Goal: Task Accomplishment & Management: Manage account settings

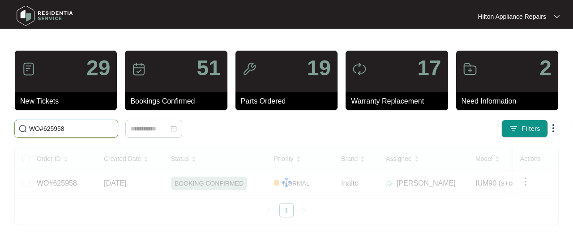
click at [73, 127] on input "WO#625958" at bounding box center [71, 129] width 85 height 10
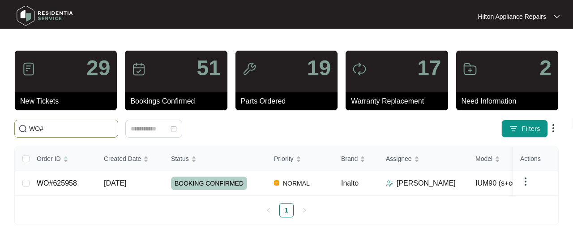
paste input "[PERSON_NAME] (Residentia Group) [DATE] 9:45 am AEST Hi Team, Thank you for the…"
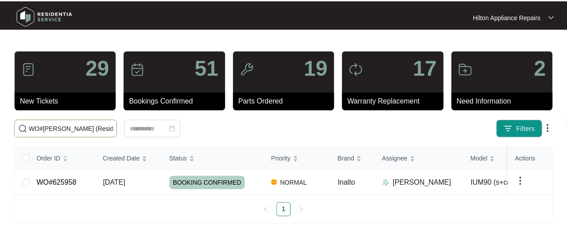
scroll to position [0, 807]
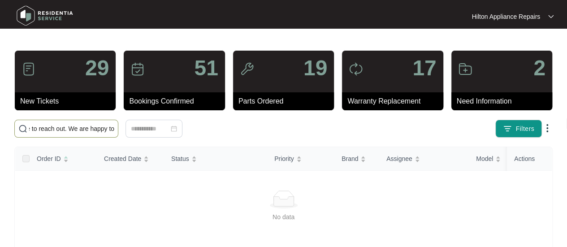
drag, startPoint x: 114, startPoint y: 127, endPoint x: -13, endPoint y: 126, distance: 126.3
click at [0, 126] on html "Hilton Appliance Repairs Hilton App... 29 New Tickets 51 Bookings Confirmed 19 …" at bounding box center [283, 210] width 567 height 421
type input "W"
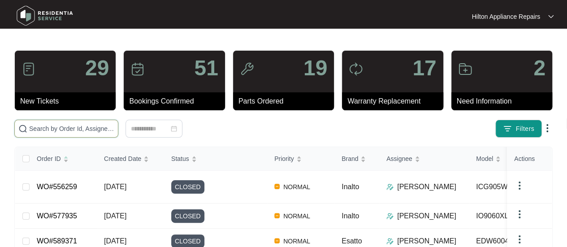
click at [39, 127] on input "text" at bounding box center [71, 129] width 85 height 10
paste input "626051"
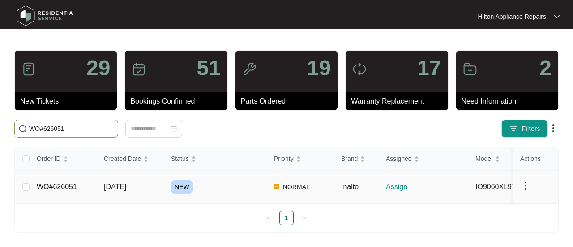
type input "WO#626051"
click at [129, 175] on td "[DATE]" at bounding box center [130, 187] width 67 height 33
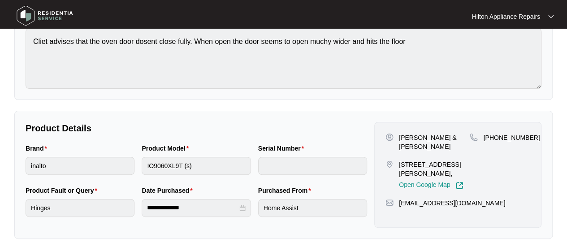
scroll to position [104, 0]
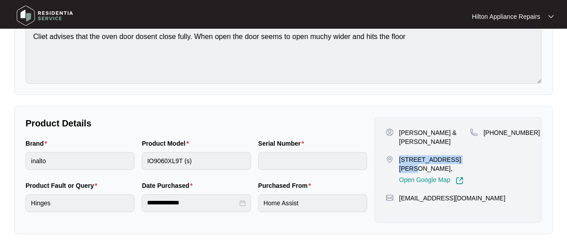
drag, startPoint x: 462, startPoint y: 158, endPoint x: 399, endPoint y: 157, distance: 63.6
click at [399, 157] on p "[STREET_ADDRESS][PERSON_NAME]," at bounding box center [434, 164] width 71 height 18
copy p "[STREET_ADDRESS]"
drag, startPoint x: 413, startPoint y: 142, endPoint x: 398, endPoint y: 129, distance: 20.6
click at [398, 129] on div "[PERSON_NAME] & [PERSON_NAME]" at bounding box center [427, 137] width 84 height 18
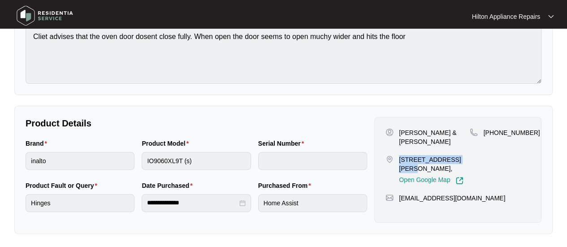
copy p "[PERSON_NAME] & [PERSON_NAME]"
drag, startPoint x: 526, startPoint y: 134, endPoint x: 494, endPoint y: 132, distance: 31.4
click at [494, 132] on span "[PHONE_NUMBER]" at bounding box center [511, 132] width 56 height 7
copy span "439447253"
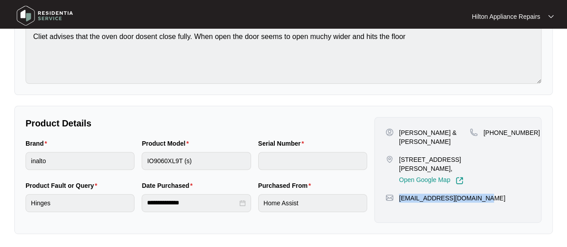
drag, startPoint x: 476, startPoint y: 199, endPoint x: 399, endPoint y: 191, distance: 76.5
click at [396, 198] on div "[EMAIL_ADDRESS][DOMAIN_NAME]" at bounding box center [457, 197] width 145 height 9
copy p "[EMAIL_ADDRESS][DOMAIN_NAME]"
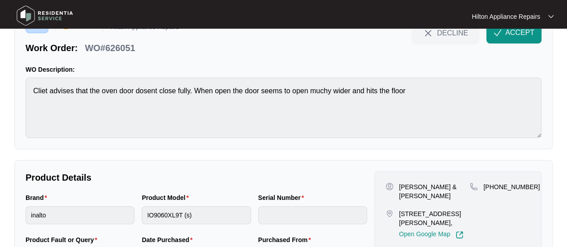
scroll to position [0, 0]
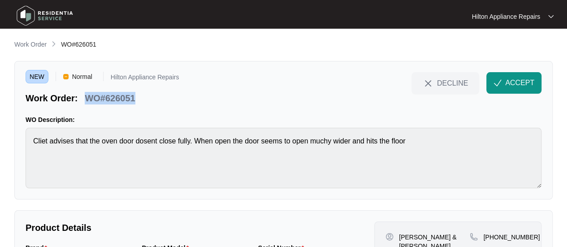
drag, startPoint x: 138, startPoint y: 98, endPoint x: 77, endPoint y: 94, distance: 61.0
click at [77, 94] on div "Work Order: WO#626051" at bounding box center [102, 97] width 153 height 16
copy div "WO#626051"
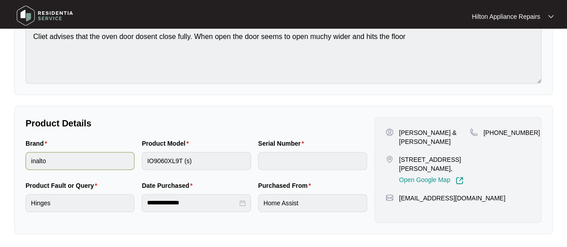
click at [90, 155] on div "Brand inalto Product Model IO9060XL9T (s) Serial Number" at bounding box center [196, 159] width 348 height 42
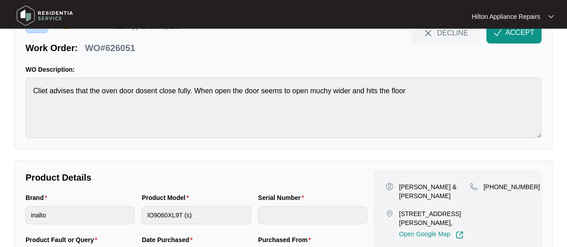
scroll to position [0, 0]
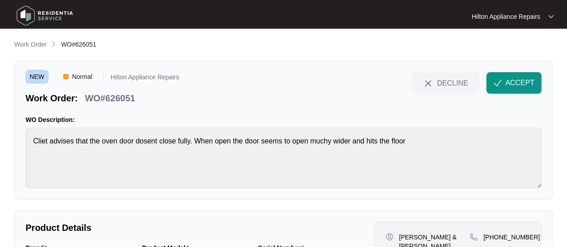
click at [0, 134] on html "**********" at bounding box center [283, 176] width 567 height 352
click at [522, 80] on span "ACCEPT" at bounding box center [519, 82] width 29 height 11
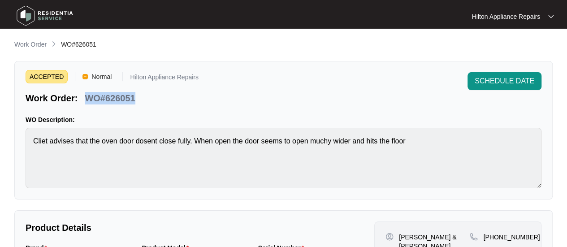
drag, startPoint x: 137, startPoint y: 94, endPoint x: 83, endPoint y: 95, distance: 54.2
click at [83, 95] on div "WO#626051" at bounding box center [109, 97] width 57 height 16
copy p "WO#626051"
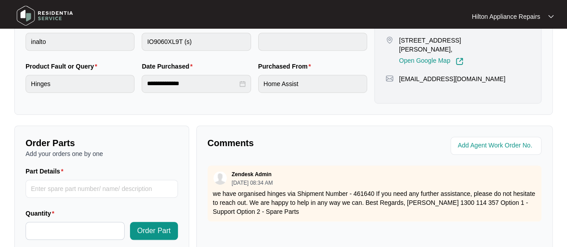
scroll to position [224, 0]
click at [486, 143] on input "string" at bounding box center [496, 145] width 78 height 11
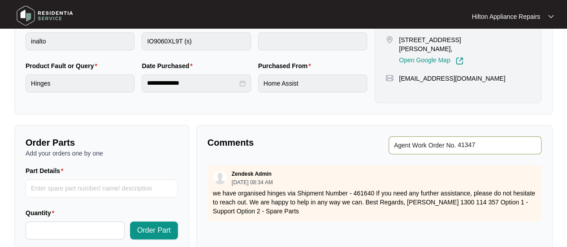
type input "41347"
click at [312, 156] on div "Comments Agent Work Order No. Zendesk Admin [DATE] 08:34 AM we have organised h…" at bounding box center [374, 245] width 356 height 240
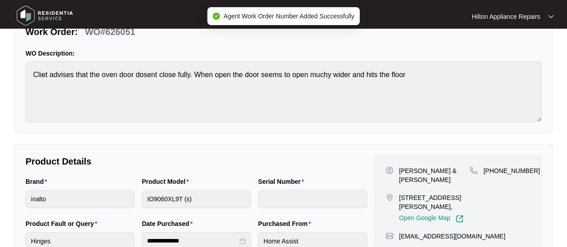
scroll to position [0, 0]
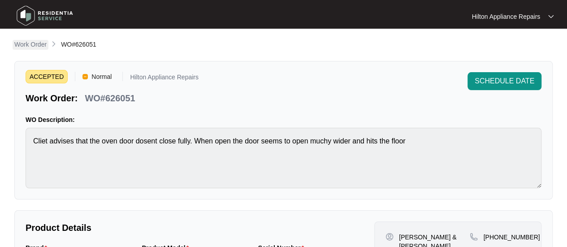
click at [27, 46] on p "Work Order" at bounding box center [30, 44] width 32 height 9
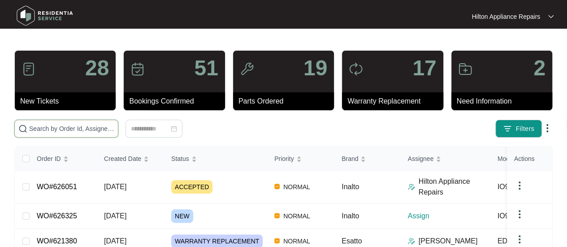
click at [64, 127] on input "text" at bounding box center [71, 129] width 85 height 10
paste input "WO#618472"
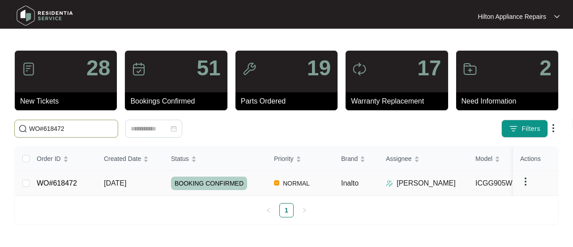
type input "WO#618472"
click at [114, 180] on span "[DATE]" at bounding box center [115, 183] width 22 height 8
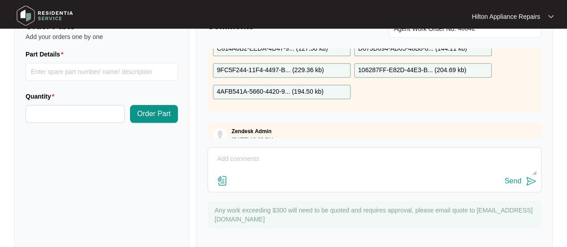
scroll to position [317, 0]
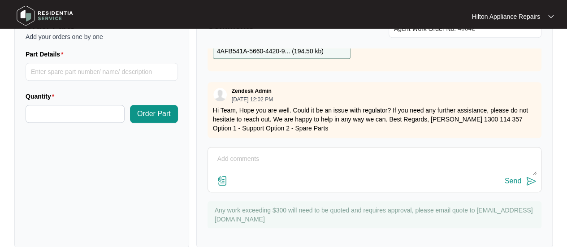
click at [221, 155] on textarea at bounding box center [374, 163] width 324 height 23
paste textarea "Yes we would recommend organising a replacement regulator from residentia and w…"
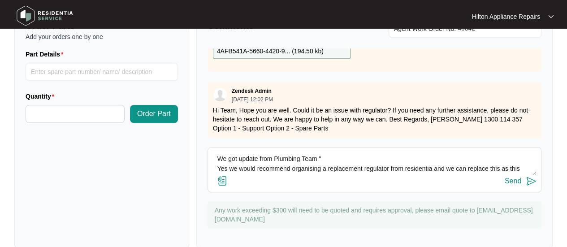
click at [329, 155] on textarea "We got update from Plumbing Team " Yes we would recommend organising a replacem…" at bounding box center [374, 163] width 324 height 23
click at [217, 165] on textarea "We got update from Plumbing Team Yes we would recommend organising a replacemen…" at bounding box center [374, 163] width 324 height 23
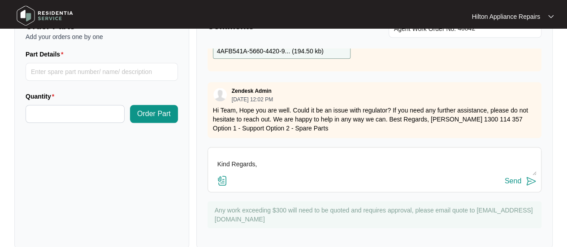
scroll to position [79, 0]
click at [222, 160] on textarea "We got update from Plumbing Team "Yes we would recommend organising a replaceme…" at bounding box center [374, 163] width 324 height 23
drag, startPoint x: 330, startPoint y: 159, endPoint x: 212, endPoint y: 159, distance: 117.3
click at [212, 159] on textarea "We got update from Plumbing Team "Yes we would recommend organising a replaceme…" at bounding box center [374, 163] width 324 height 23
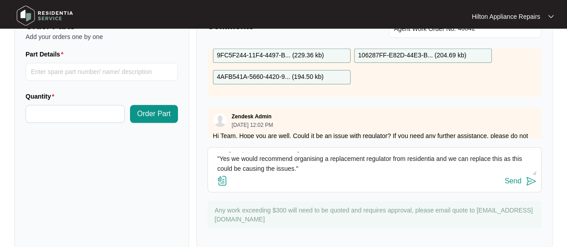
scroll to position [317, 0]
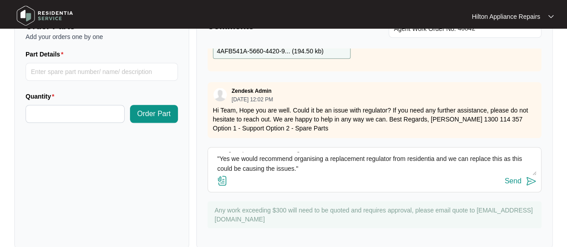
type textarea "We got update from Plumbing Team "Yes we would recommend organising a replaceme…"
click at [513, 177] on div "Send" at bounding box center [512, 181] width 17 height 8
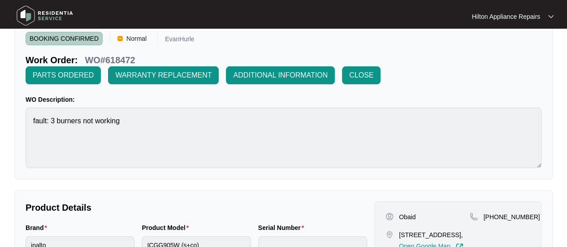
scroll to position [0, 0]
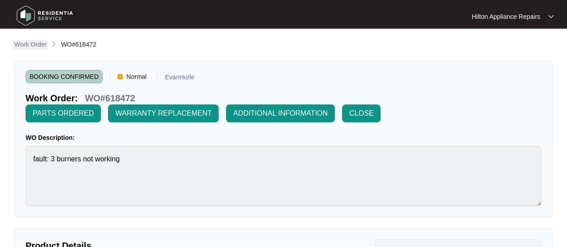
click at [25, 44] on p "Work Order" at bounding box center [30, 44] width 32 height 9
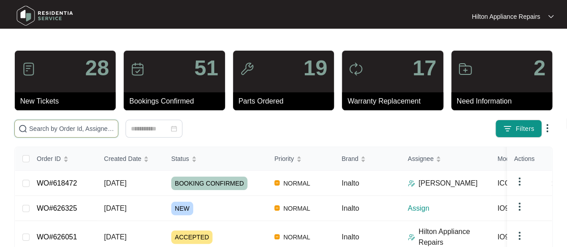
click at [56, 129] on input "text" at bounding box center [71, 129] width 85 height 10
paste input "626083"
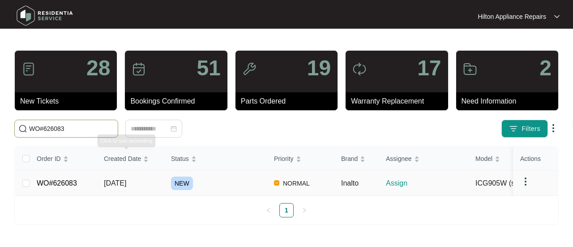
type input "WO#626083"
click at [125, 179] on span "[DATE]" at bounding box center [115, 183] width 22 height 8
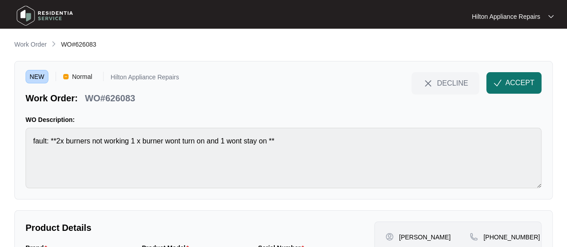
click at [511, 81] on span "ACCEPT" at bounding box center [519, 82] width 29 height 11
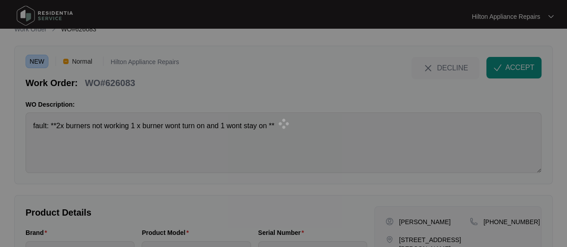
scroll to position [104, 0]
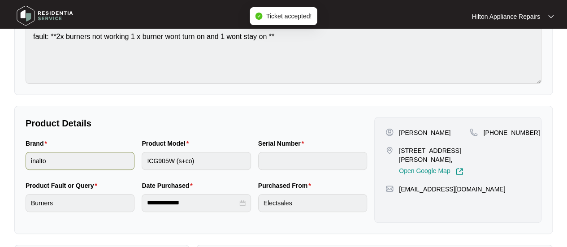
click at [123, 163] on div "Brand inalto Product Model ICG905W (s+co) Serial Number" at bounding box center [196, 159] width 348 height 42
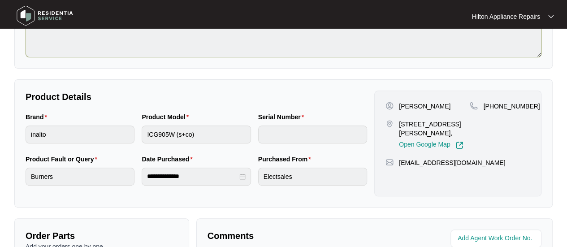
scroll to position [134, 0]
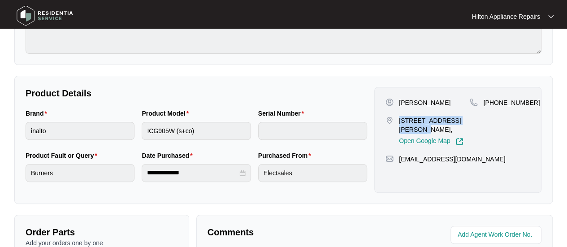
drag, startPoint x: 408, startPoint y: 129, endPoint x: 398, endPoint y: 116, distance: 15.9
click at [398, 116] on div "[STREET_ADDRESS][PERSON_NAME], Open Google Map" at bounding box center [427, 131] width 84 height 30
copy p "[STREET_ADDRESS][PERSON_NAME]"
drag, startPoint x: 424, startPoint y: 105, endPoint x: 394, endPoint y: 105, distance: 30.0
click at [394, 105] on div "[PERSON_NAME]" at bounding box center [427, 102] width 84 height 9
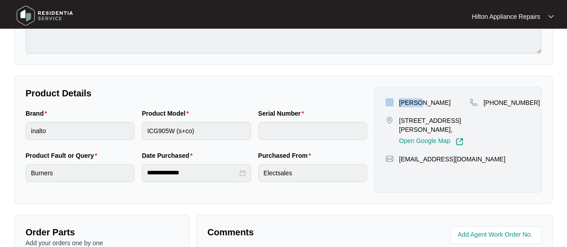
click at [435, 103] on div "[PERSON_NAME]" at bounding box center [427, 102] width 84 height 9
click at [430, 103] on div "[PERSON_NAME]" at bounding box center [427, 102] width 84 height 9
drag, startPoint x: 423, startPoint y: 101, endPoint x: 399, endPoint y: 102, distance: 23.3
click at [399, 102] on div "[PERSON_NAME]" at bounding box center [427, 102] width 84 height 9
copy p "[PERSON_NAME]"
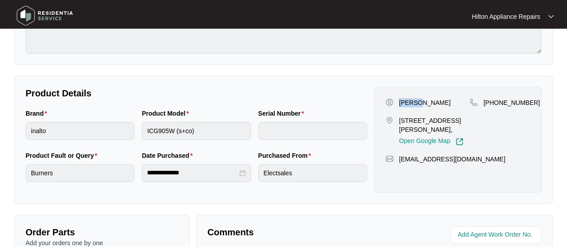
drag, startPoint x: 525, startPoint y: 101, endPoint x: 494, endPoint y: 101, distance: 31.4
click at [494, 101] on span "[PHONE_NUMBER]" at bounding box center [511, 102] width 56 height 7
copy span "402506537"
drag, startPoint x: 460, startPoint y: 158, endPoint x: 400, endPoint y: 163, distance: 59.8
click at [400, 163] on div "[PERSON_NAME] [STREET_ADDRESS][PERSON_NAME], Open Google Map [PHONE_NUMBER] [EM…" at bounding box center [457, 140] width 167 height 106
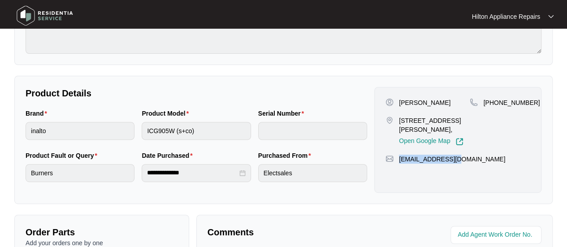
copy p "[EMAIL_ADDRESS][DOMAIN_NAME]"
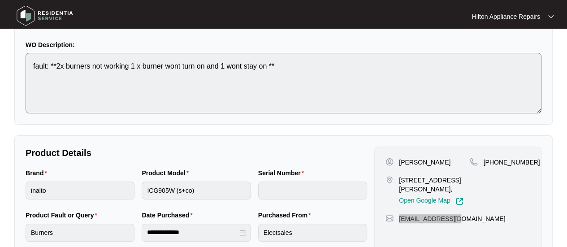
scroll to position [90, 0]
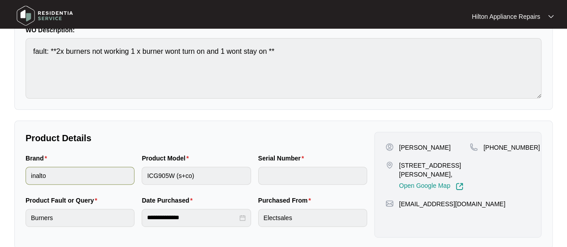
click at [106, 170] on div "Brand inalto Product Model ICG905W (s+co) Serial Number" at bounding box center [196, 174] width 348 height 42
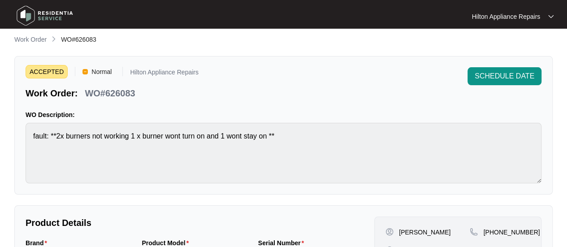
scroll to position [0, 0]
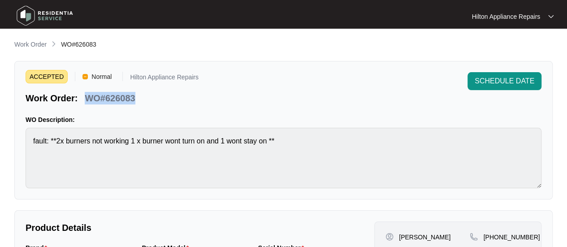
drag, startPoint x: 138, startPoint y: 99, endPoint x: 84, endPoint y: 99, distance: 54.2
click at [84, 99] on div "Work Order: WO#626083" at bounding box center [112, 97] width 173 height 16
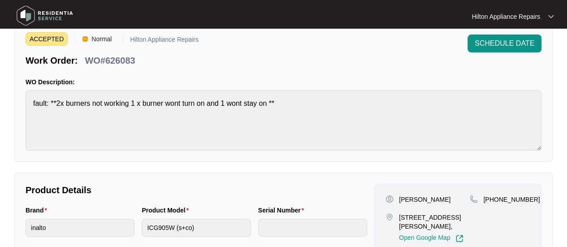
scroll to position [90, 0]
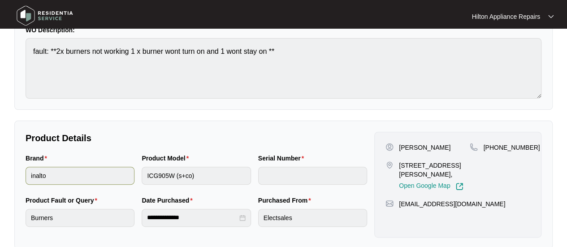
click at [117, 176] on div "Brand inalto Product Model ICG905W (s+co) Serial Number" at bounding box center [196, 174] width 348 height 42
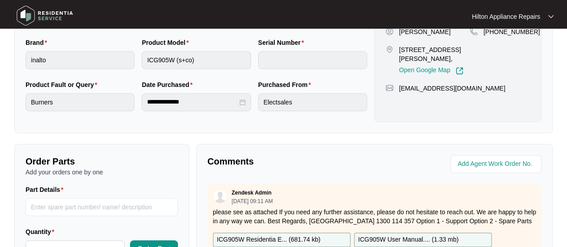
scroll to position [224, 0]
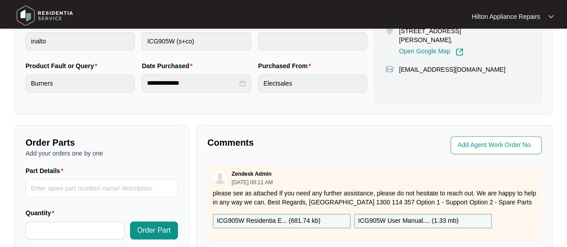
click at [476, 146] on input "string" at bounding box center [496, 145] width 78 height 11
type input "41360"
click at [327, 146] on p "Comments" at bounding box center [287, 142] width 161 height 13
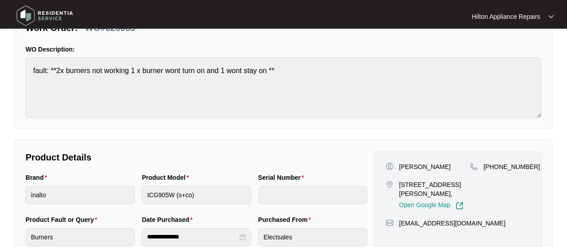
scroll to position [0, 0]
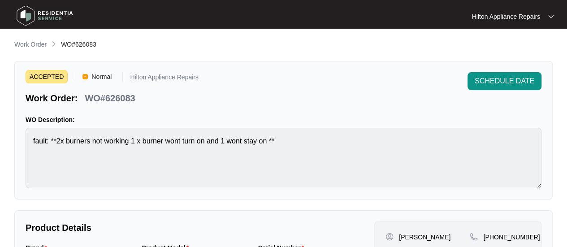
drag, startPoint x: 24, startPoint y: 45, endPoint x: 34, endPoint y: 47, distance: 10.6
click at [24, 45] on p "Work Order" at bounding box center [30, 44] width 32 height 9
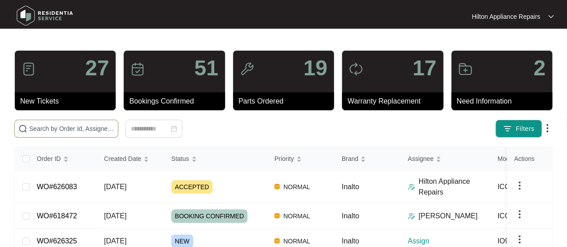
click at [40, 124] on input "text" at bounding box center [71, 129] width 85 height 10
paste input "626089"
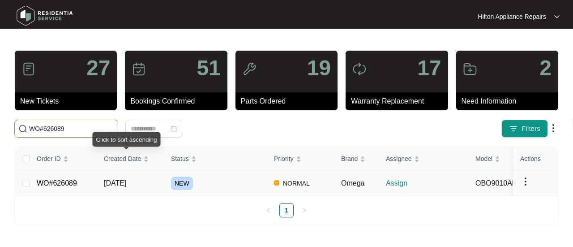
type input "WO#626089"
click at [118, 179] on span "[DATE]" at bounding box center [115, 183] width 22 height 8
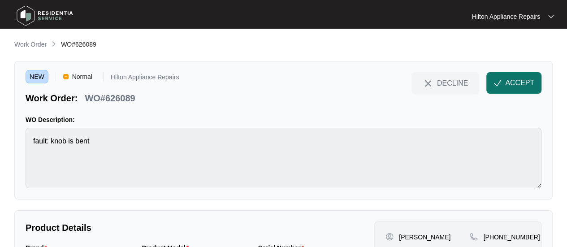
click at [509, 79] on span "ACCEPT" at bounding box center [519, 82] width 29 height 11
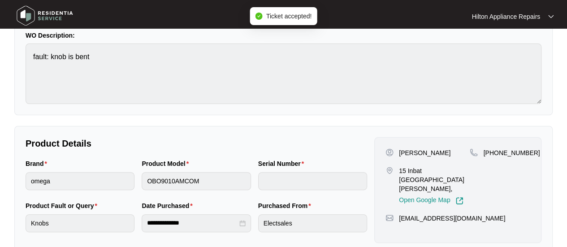
scroll to position [90, 0]
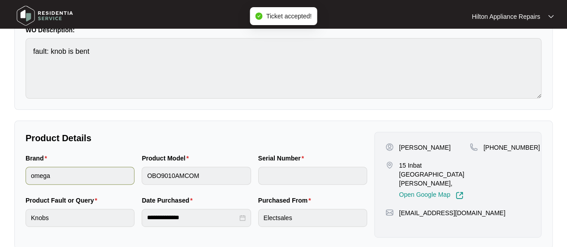
click at [91, 175] on div "Brand omega Product Model OBO9010AMCOM Serial Number" at bounding box center [196, 174] width 348 height 42
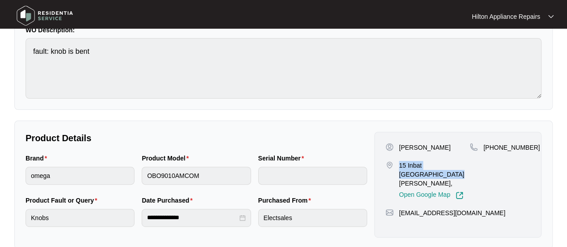
drag, startPoint x: 414, startPoint y: 173, endPoint x: 399, endPoint y: 162, distance: 18.9
click at [399, 162] on p "15 Inbat [GEOGRAPHIC_DATA][PERSON_NAME]," at bounding box center [434, 174] width 71 height 27
drag, startPoint x: 526, startPoint y: 146, endPoint x: 495, endPoint y: 146, distance: 30.9
click at [495, 146] on span "[PHONE_NUMBER]" at bounding box center [511, 147] width 56 height 7
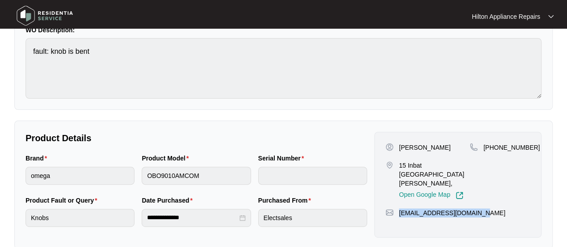
drag, startPoint x: 479, startPoint y: 203, endPoint x: 397, endPoint y: 206, distance: 82.0
click at [397, 208] on div "[EMAIL_ADDRESS][DOMAIN_NAME]" at bounding box center [457, 212] width 145 height 9
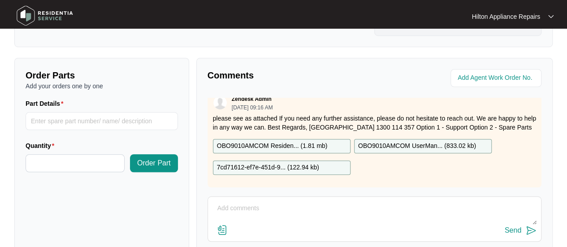
scroll to position [354, 0]
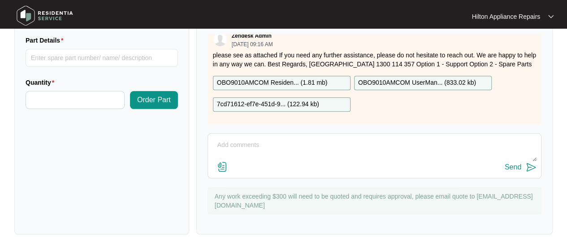
click at [248, 79] on p "OBO9010AMCOM Residen... ( 1.81 mb )" at bounding box center [272, 83] width 111 height 10
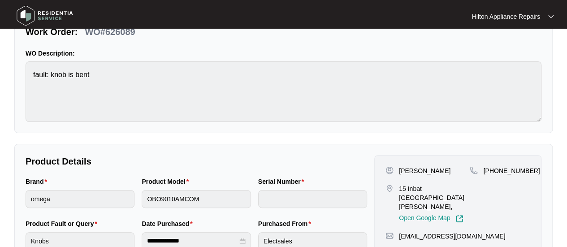
scroll to position [0, 0]
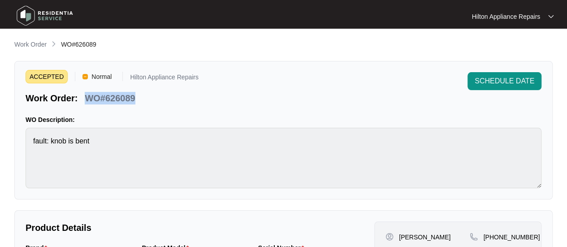
drag, startPoint x: 137, startPoint y: 97, endPoint x: 87, endPoint y: 98, distance: 50.6
click at [87, 98] on div "Work Order: WO#626089" at bounding box center [112, 97] width 173 height 16
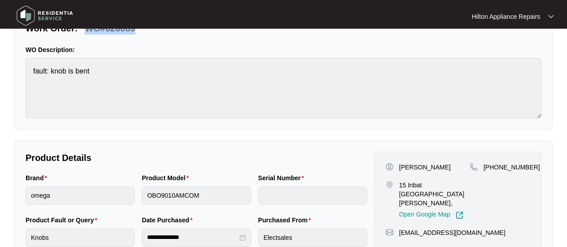
scroll to position [90, 0]
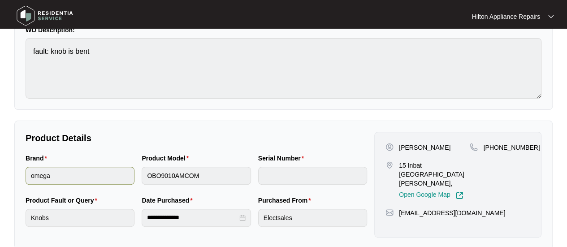
click at [90, 173] on div "Brand omega Product Model OBO9010AMCOM Serial Number" at bounding box center [196, 174] width 348 height 42
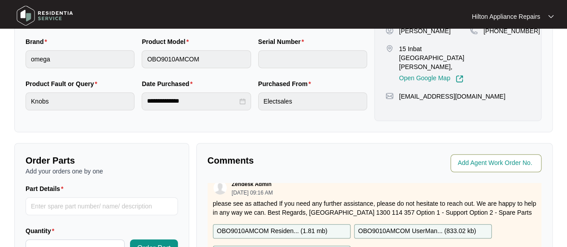
scroll to position [220, 0]
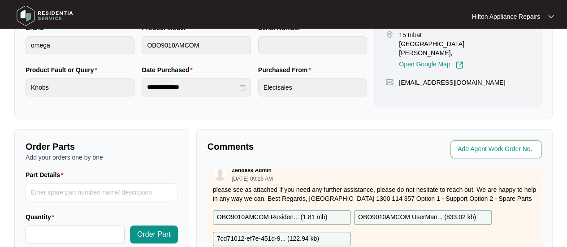
click at [477, 147] on input "string" at bounding box center [496, 149] width 78 height 11
type input "41362"
click at [338, 149] on p "Comments" at bounding box center [287, 146] width 161 height 13
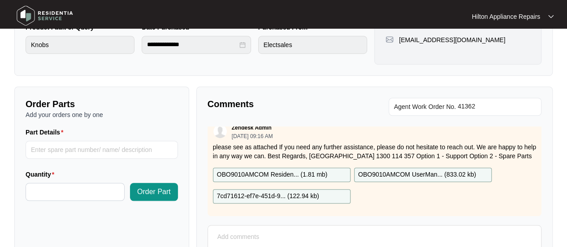
scroll to position [314, 0]
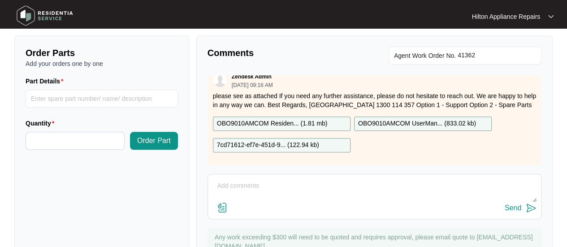
click at [244, 184] on textarea at bounding box center [374, 190] width 324 height 23
paste textarea "Called [PERSON_NAME] LMTC & texted"
type textarea "Called [PERSON_NAME] LMTC & texted"
click at [510, 205] on div "Send" at bounding box center [512, 208] width 17 height 8
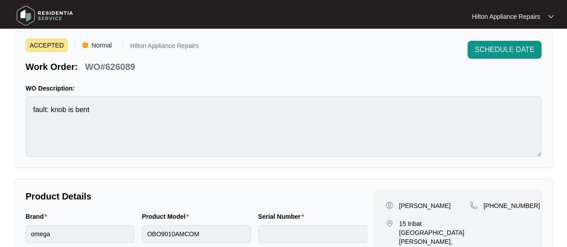
scroll to position [0, 0]
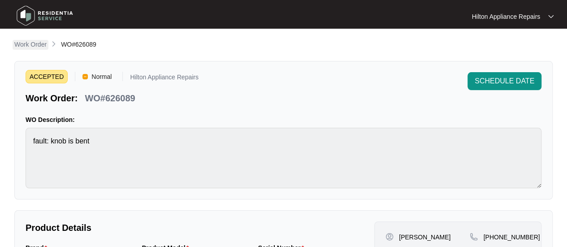
click at [25, 43] on p "Work Order" at bounding box center [30, 44] width 32 height 9
click at [29, 44] on p "Work Order" at bounding box center [30, 44] width 32 height 9
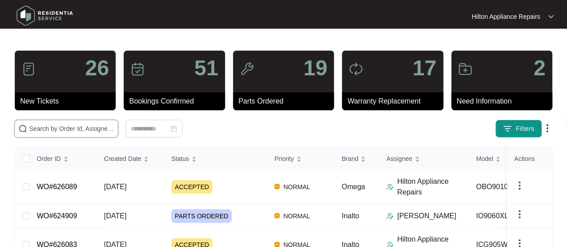
click at [44, 126] on input "text" at bounding box center [71, 129] width 85 height 10
paste input "625446"
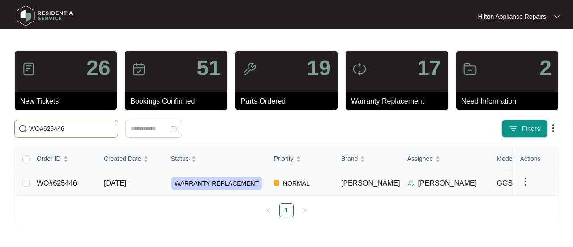
type input "WO#625446"
click at [114, 181] on span "[DATE]" at bounding box center [115, 183] width 22 height 8
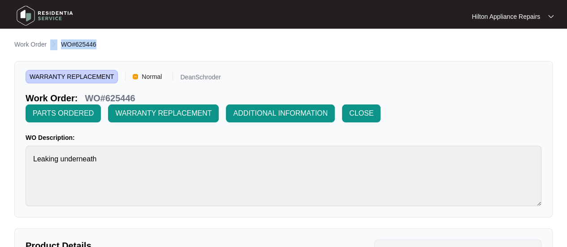
drag, startPoint x: 98, startPoint y: 46, endPoint x: 57, endPoint y: 47, distance: 40.3
click at [57, 47] on div "Work Order WO#625446" at bounding box center [283, 44] width 538 height 11
click at [23, 45] on p "Work Order" at bounding box center [30, 44] width 32 height 9
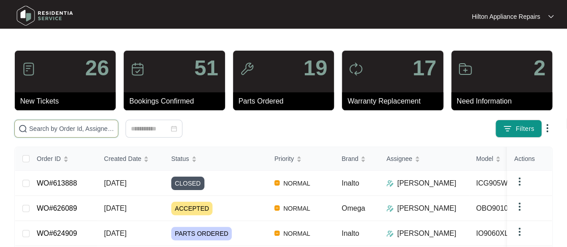
click at [40, 128] on input "text" at bounding box center [71, 129] width 85 height 10
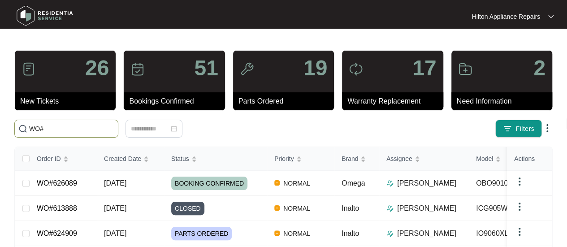
paste input "626156"
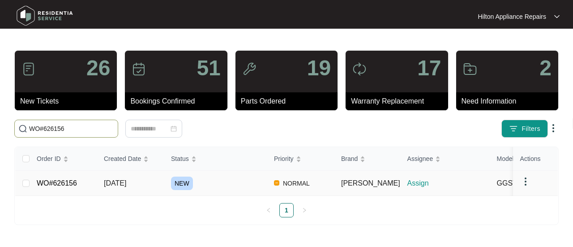
type input "WO#626156"
click at [116, 179] on span "[DATE]" at bounding box center [115, 183] width 22 height 8
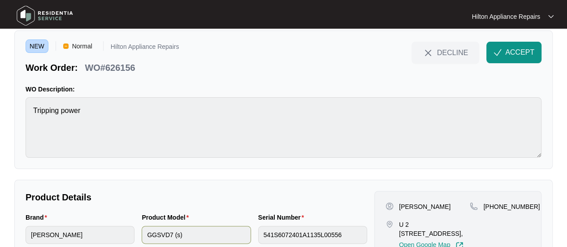
scroll to position [104, 0]
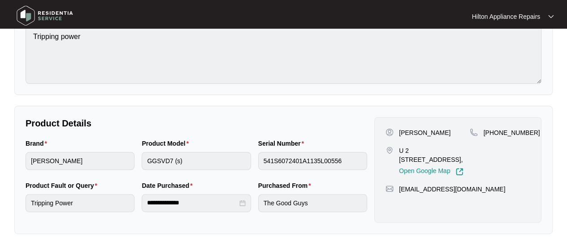
drag, startPoint x: 435, startPoint y: 159, endPoint x: 405, endPoint y: 148, distance: 32.1
click at [405, 148] on p "U 2 [STREET_ADDRESS]," at bounding box center [434, 155] width 71 height 18
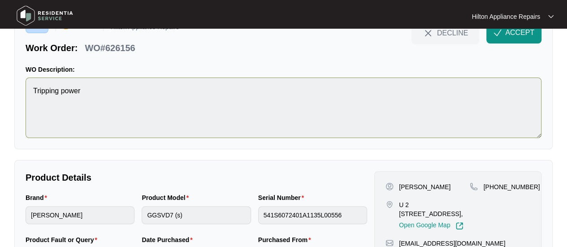
scroll to position [0, 0]
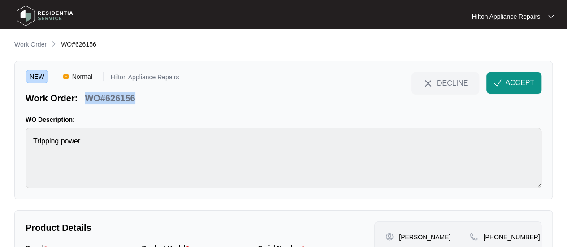
drag, startPoint x: 142, startPoint y: 95, endPoint x: 86, endPoint y: 96, distance: 56.0
click at [86, 96] on div "Work Order: WO#626156" at bounding box center [102, 97] width 153 height 16
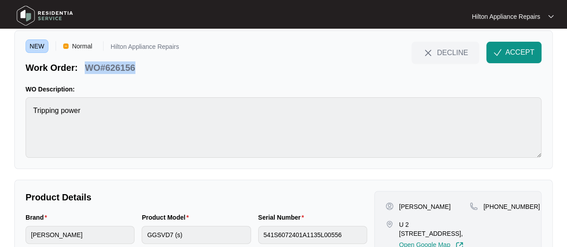
scroll to position [104, 0]
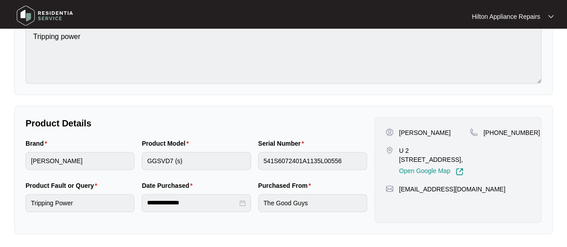
drag, startPoint x: 434, startPoint y: 158, endPoint x: 400, endPoint y: 159, distance: 34.5
click at [400, 159] on p "U 2 [STREET_ADDRESS]," at bounding box center [434, 155] width 71 height 18
click at [507, 157] on div "[PHONE_NUMBER]" at bounding box center [499, 151] width 60 height 47
drag, startPoint x: 433, startPoint y: 158, endPoint x: 404, endPoint y: 148, distance: 30.0
click at [404, 148] on p "U 2 [STREET_ADDRESS]," at bounding box center [434, 155] width 71 height 18
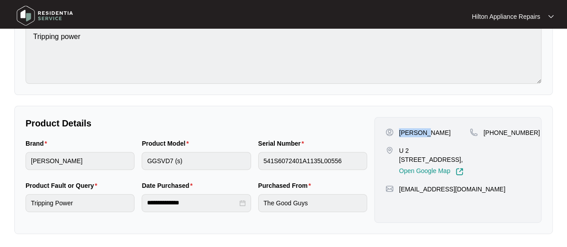
drag, startPoint x: 424, startPoint y: 132, endPoint x: 396, endPoint y: 130, distance: 27.8
click at [396, 130] on div "[PERSON_NAME]" at bounding box center [427, 132] width 84 height 9
drag, startPoint x: 444, startPoint y: 130, endPoint x: 424, endPoint y: 131, distance: 20.6
click at [424, 131] on div "[PERSON_NAME]" at bounding box center [427, 132] width 84 height 9
drag, startPoint x: 525, startPoint y: 132, endPoint x: 495, endPoint y: 132, distance: 30.0
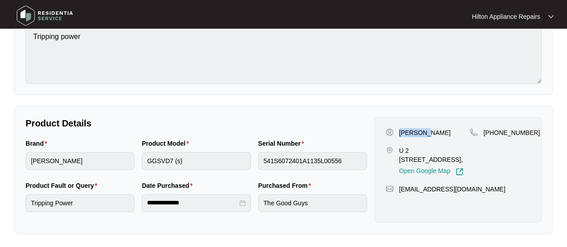
click at [495, 132] on span "[PHONE_NUMBER]" at bounding box center [511, 132] width 56 height 7
drag, startPoint x: 430, startPoint y: 192, endPoint x: 399, endPoint y: 191, distance: 30.9
click at [399, 191] on div "[EMAIL_ADDRESS][DOMAIN_NAME]" at bounding box center [457, 189] width 145 height 9
click at [107, 163] on div "Brand [PERSON_NAME] Product Model GGSVD7 (s) Serial Number 541S6072401A1135L005…" at bounding box center [196, 159] width 348 height 42
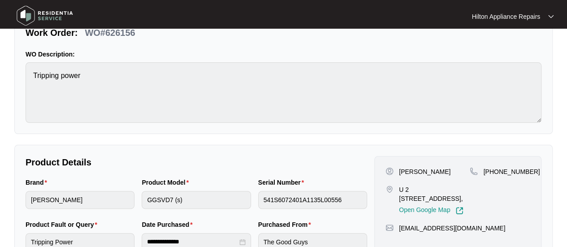
scroll to position [0, 0]
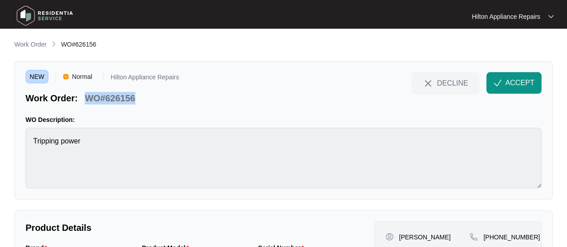
drag, startPoint x: 142, startPoint y: 99, endPoint x: 83, endPoint y: 96, distance: 58.3
click at [83, 96] on div "Work Order: WO#626156" at bounding box center [102, 97] width 153 height 16
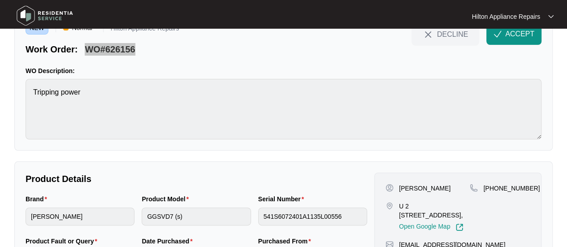
scroll to position [90, 0]
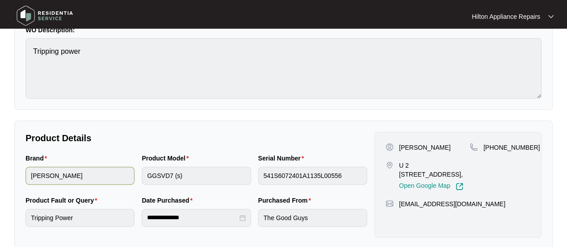
click at [105, 175] on div "Brand [PERSON_NAME] Product Model GGSVD7 (s) Serial Number 541S6072401A1135L005…" at bounding box center [196, 174] width 348 height 42
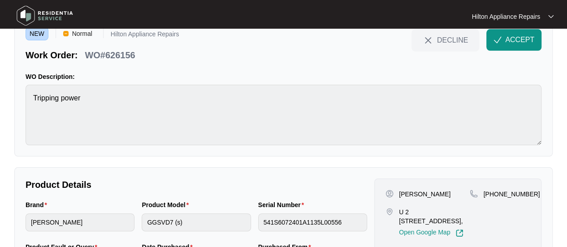
scroll to position [0, 0]
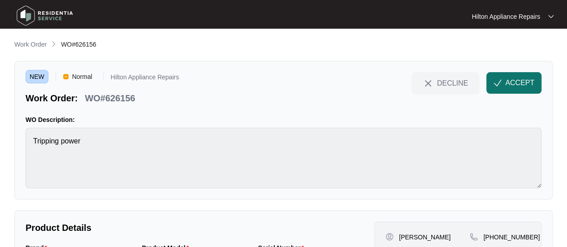
click at [513, 80] on span "ACCEPT" at bounding box center [519, 82] width 29 height 11
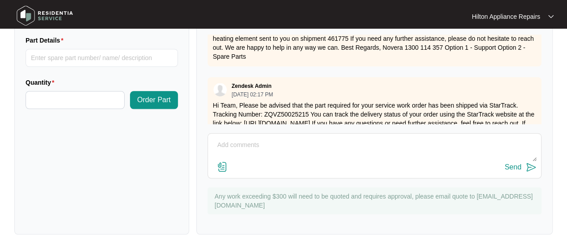
scroll to position [58, 0]
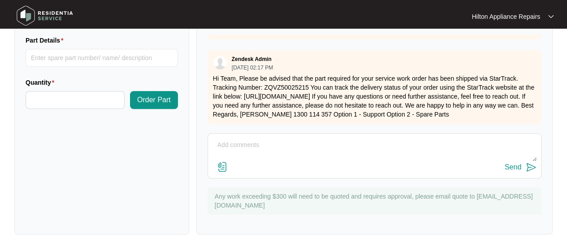
drag, startPoint x: 451, startPoint y: 106, endPoint x: 211, endPoint y: 73, distance: 241.9
click at [211, 73] on div "Zendesk Admin [DATE] 02:17 PM Hi Team, Please be advised that the part required…" at bounding box center [374, 87] width 334 height 74
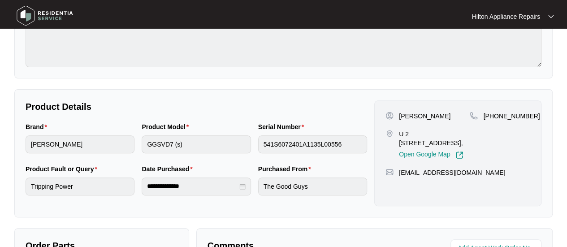
scroll to position [179, 0]
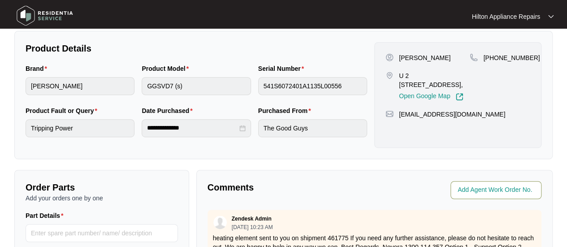
drag, startPoint x: 468, startPoint y: 188, endPoint x: 513, endPoint y: 186, distance: 45.3
click at [468, 188] on input "string" at bounding box center [496, 190] width 78 height 11
type input "41364"
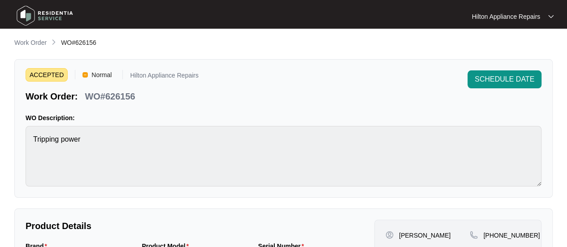
scroll to position [0, 0]
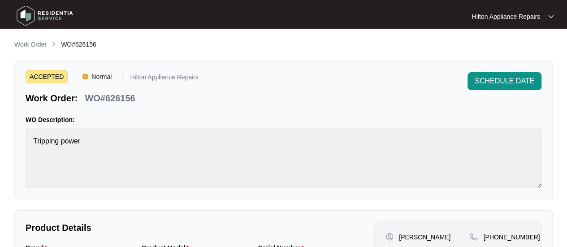
click at [38, 42] on p "Work Order" at bounding box center [30, 44] width 32 height 9
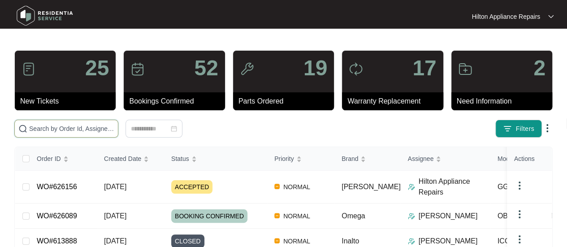
drag, startPoint x: 56, startPoint y: 124, endPoint x: 62, endPoint y: 125, distance: 6.0
click at [58, 124] on input "text" at bounding box center [71, 129] width 85 height 10
paste input "626258"
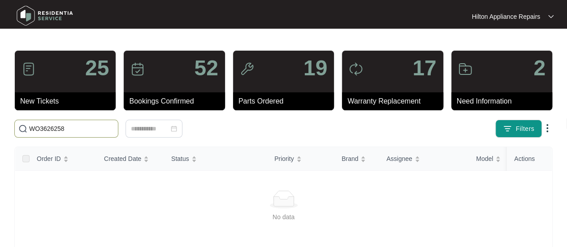
click at [43, 127] on input "WO3626258" at bounding box center [71, 129] width 85 height 10
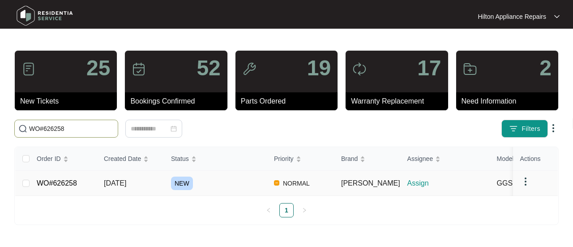
type input "WO#626258"
click at [126, 180] on span "[DATE]" at bounding box center [115, 183] width 22 height 8
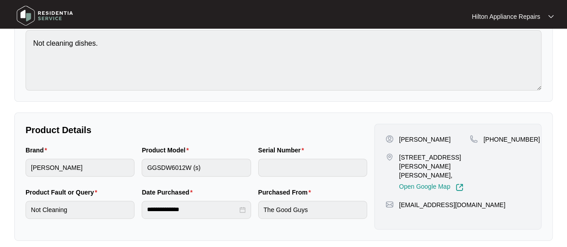
scroll to position [104, 0]
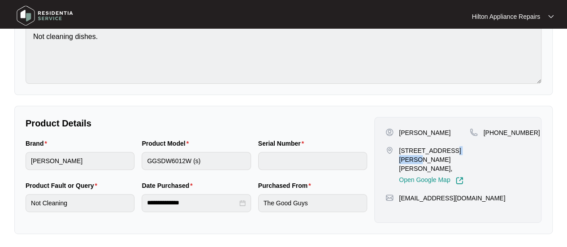
drag, startPoint x: 464, startPoint y: 149, endPoint x: 441, endPoint y: 151, distance: 23.0
click at [440, 151] on p "[STREET_ADDRESS][PERSON_NAME][PERSON_NAME]," at bounding box center [434, 159] width 71 height 27
click at [128, 156] on div "Brand [PERSON_NAME] Product Model GGSDW6012W (s) Serial Number" at bounding box center [196, 159] width 348 height 42
